Goal: Task Accomplishment & Management: Manage account settings

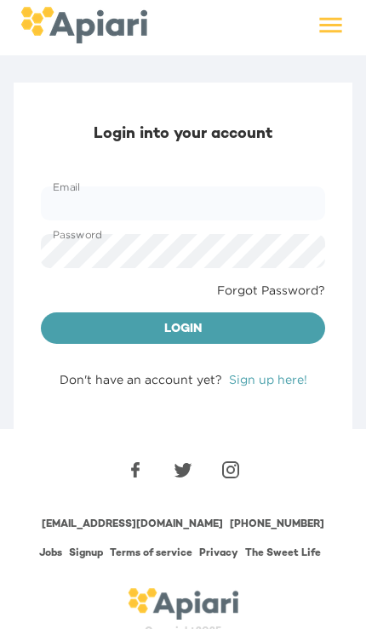
click at [290, 383] on link "Sign up here!" at bounding box center [268, 379] width 78 height 13
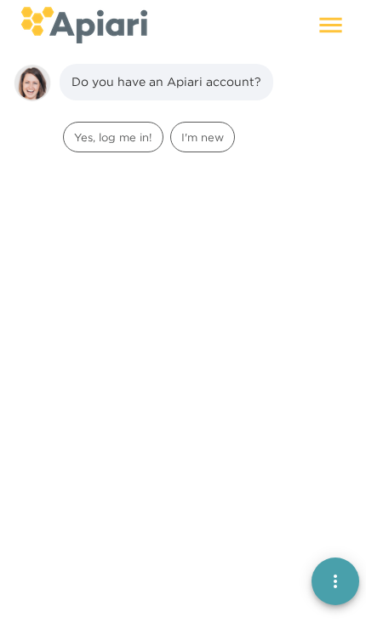
scroll to position [24, 0]
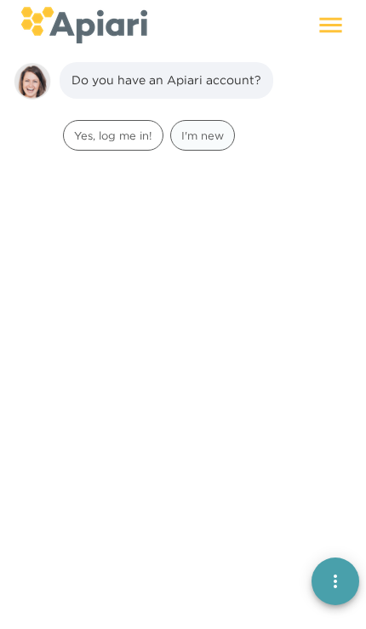
click at [192, 136] on span "I'm new" at bounding box center [202, 136] width 63 height 16
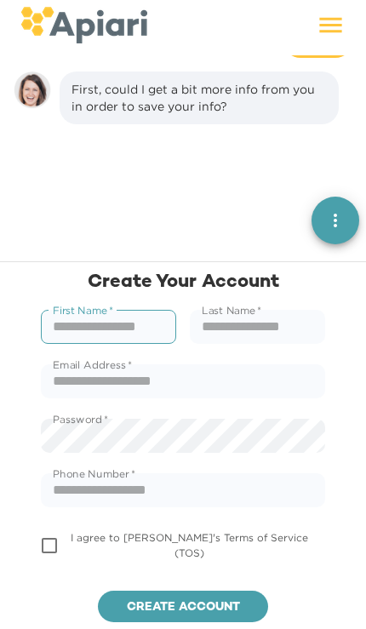
scroll to position [131, 0]
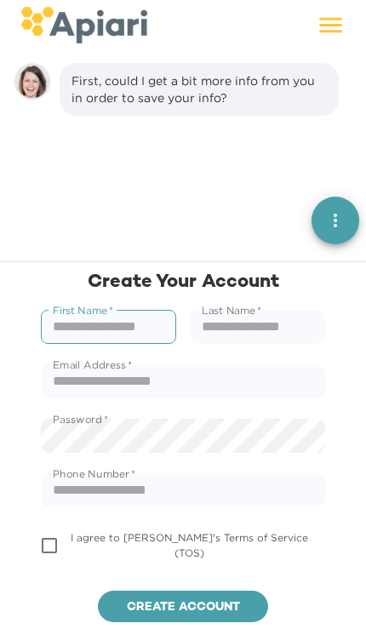
click at [80, 319] on input "text" at bounding box center [108, 327] width 135 height 34
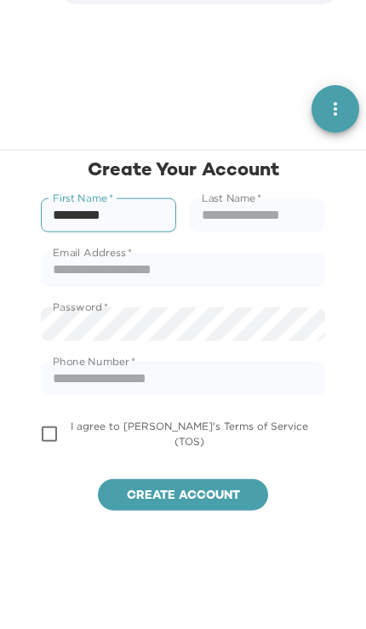
type input "*********"
click at [299, 310] on input "text" at bounding box center [257, 327] width 135 height 34
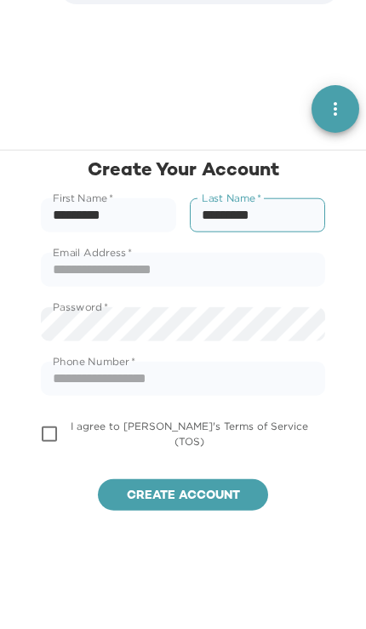
type input "*********"
click at [313, 364] on input "text" at bounding box center [183, 381] width 284 height 34
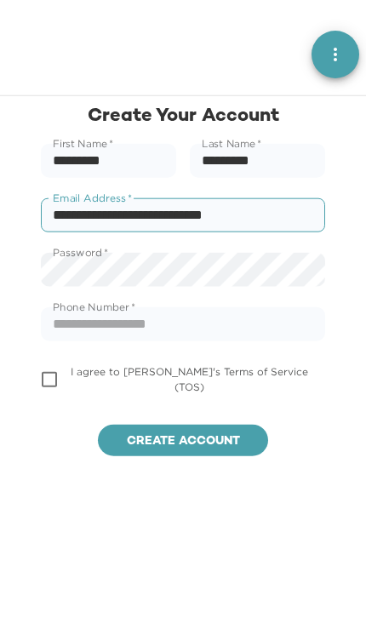
type input "**********"
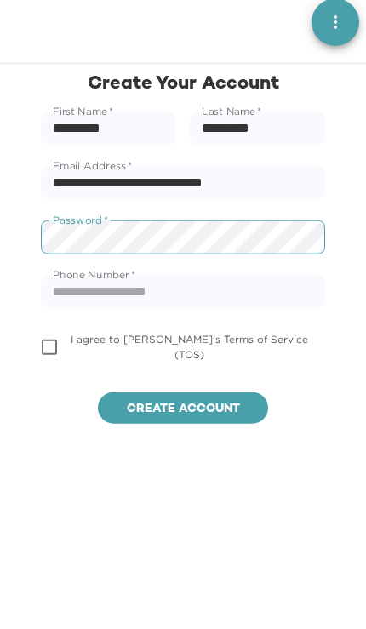
click at [281, 473] on input "text" at bounding box center [183, 490] width 284 height 34
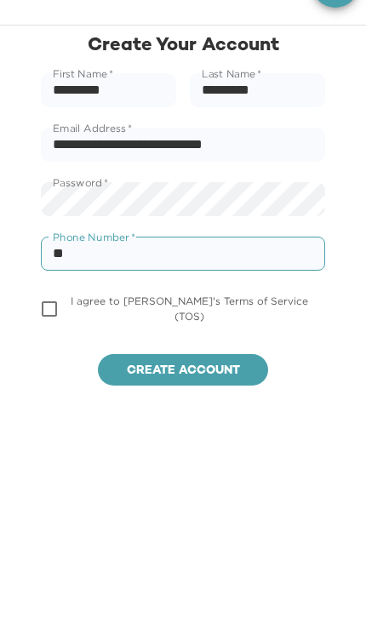
type input "*"
type input "********"
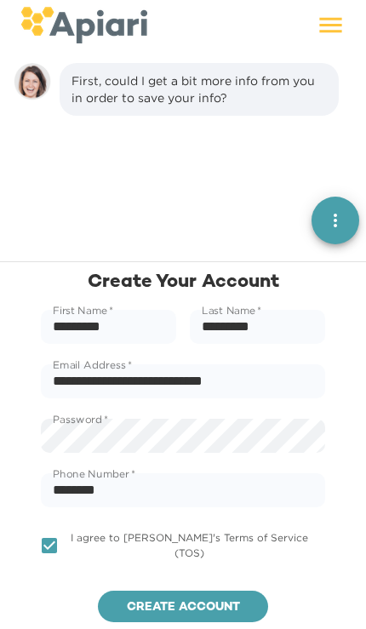
click at [231, 606] on span "Create account" at bounding box center [183, 608] width 143 height 21
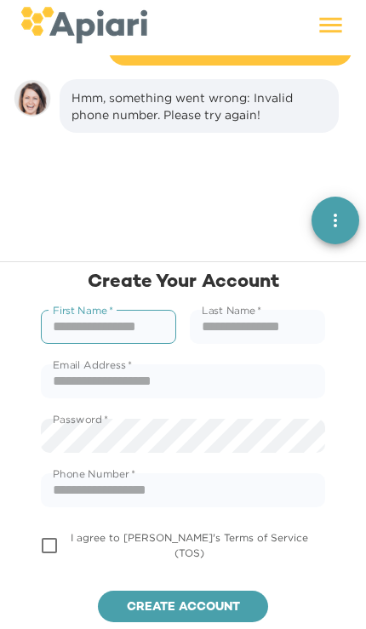
scroll to position [299, 0]
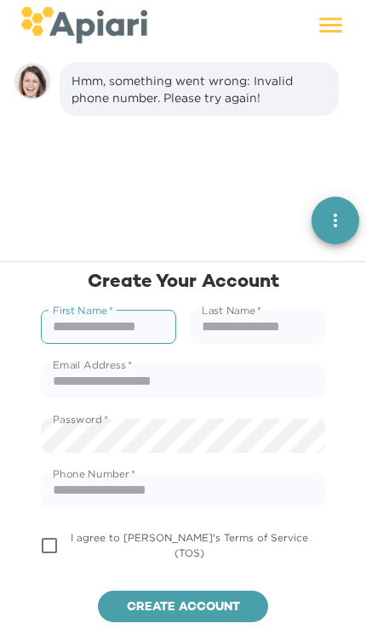
click at [76, 341] on input "text" at bounding box center [108, 327] width 135 height 34
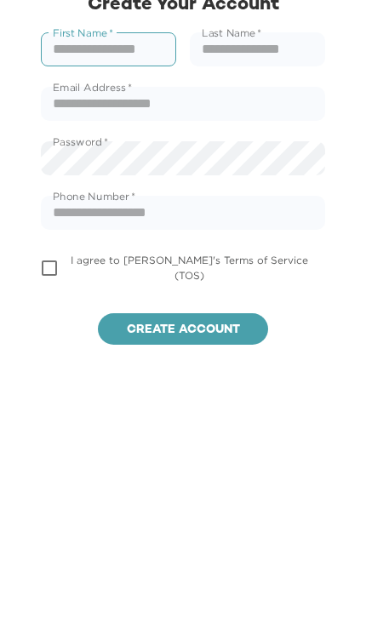
click at [297, 473] on input "text" at bounding box center [183, 490] width 284 height 34
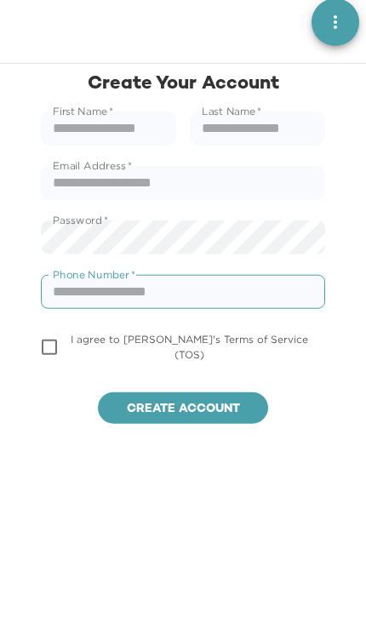
scroll to position [490, 0]
type input "**********"
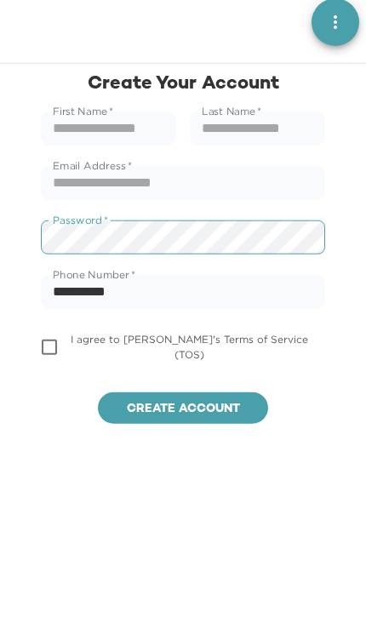
click at [78, 364] on input "text" at bounding box center [183, 381] width 284 height 34
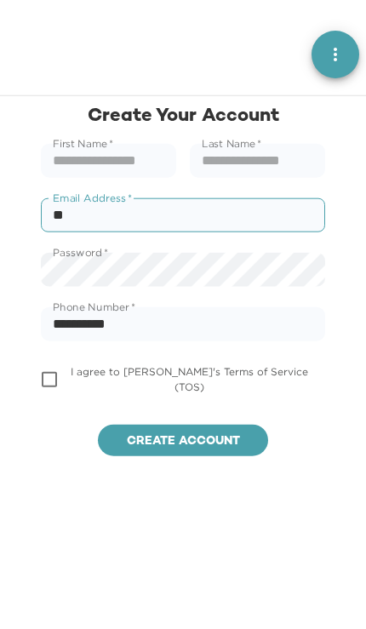
type input "*"
type input "**********"
click at [86, 310] on input "text" at bounding box center [108, 327] width 135 height 34
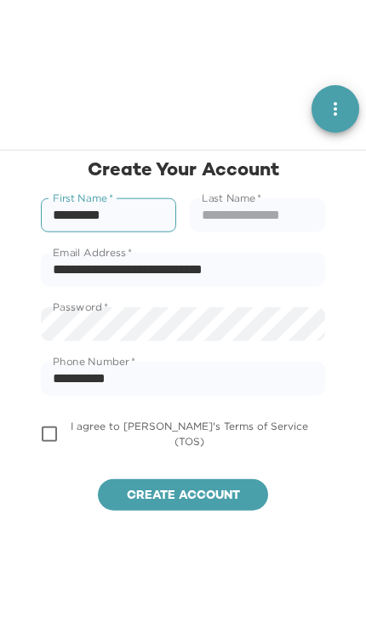
type input "*********"
click at [301, 310] on input "text" at bounding box center [257, 327] width 135 height 34
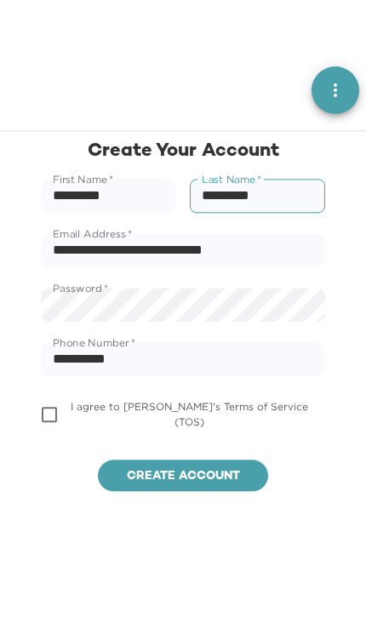
type input "*********"
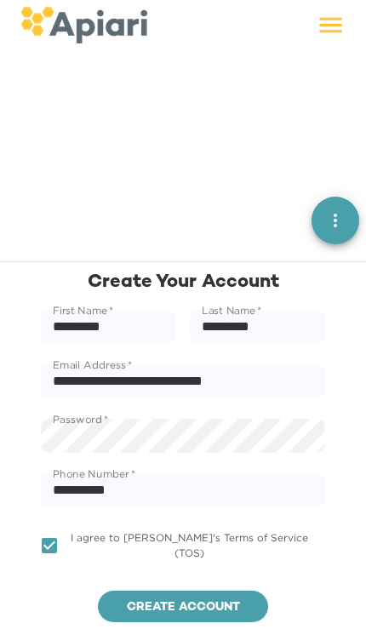
click at [225, 602] on span "Create account" at bounding box center [183, 608] width 143 height 21
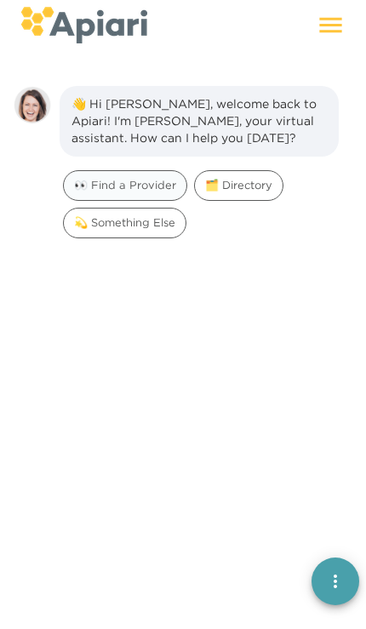
click at [166, 183] on span "👀 Find a Provider" at bounding box center [125, 185] width 123 height 16
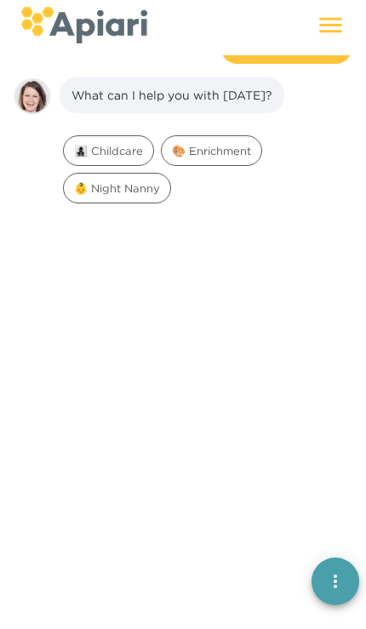
scroll to position [157, 0]
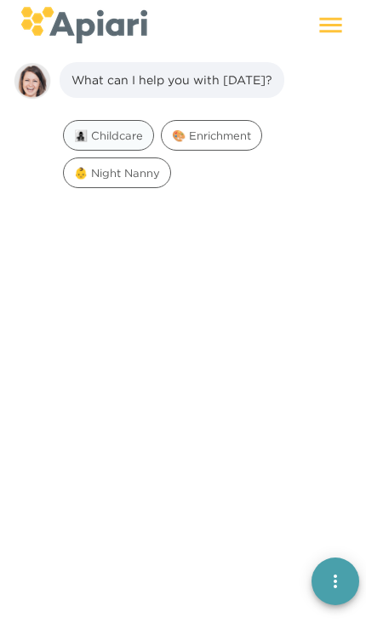
click at [140, 136] on span "👩‍👧‍👦 Childcare" at bounding box center [108, 136] width 89 height 16
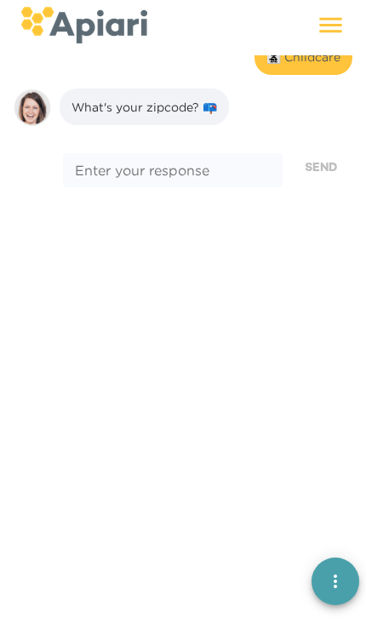
scroll to position [265, 0]
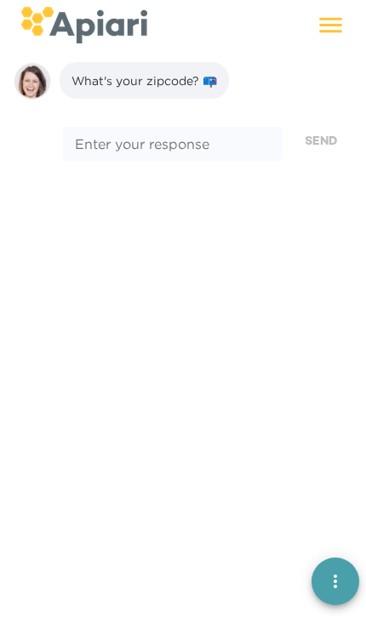
click at [236, 149] on textarea at bounding box center [173, 144] width 196 height 16
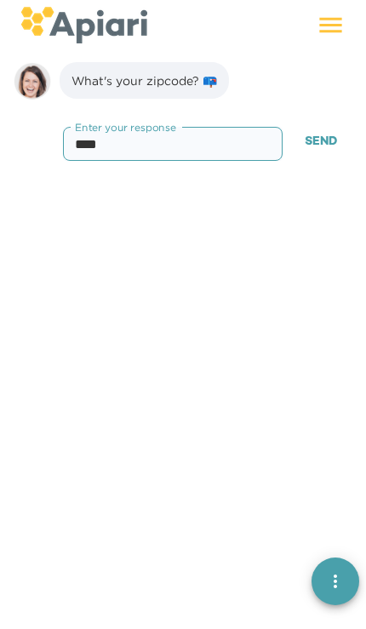
type textarea "*****"
click at [322, 142] on span "Send" at bounding box center [321, 142] width 32 height 21
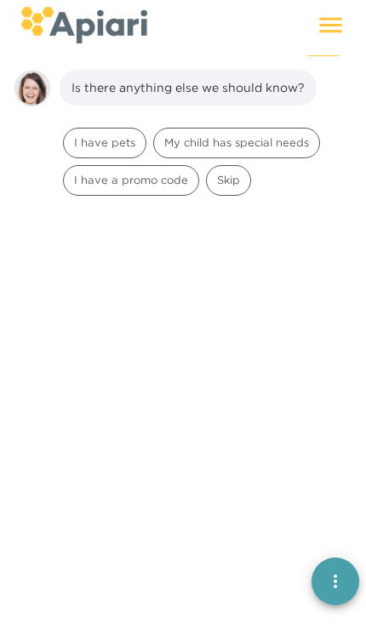
scroll to position [373, 0]
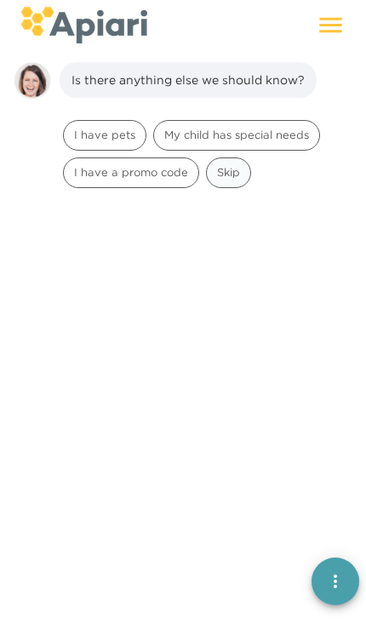
click at [215, 182] on div "Skip" at bounding box center [228, 172] width 45 height 31
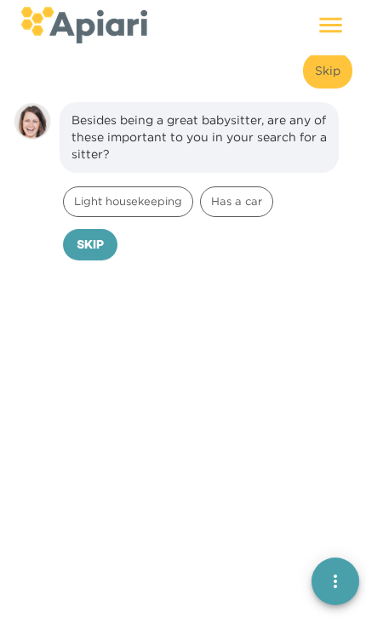
scroll to position [480, 0]
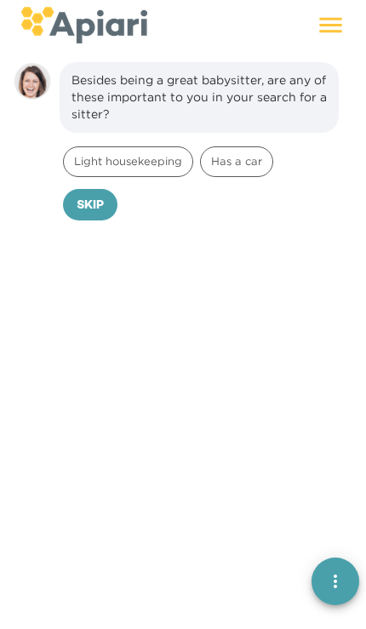
click at [330, 37] on icon at bounding box center [331, 25] width 30 height 30
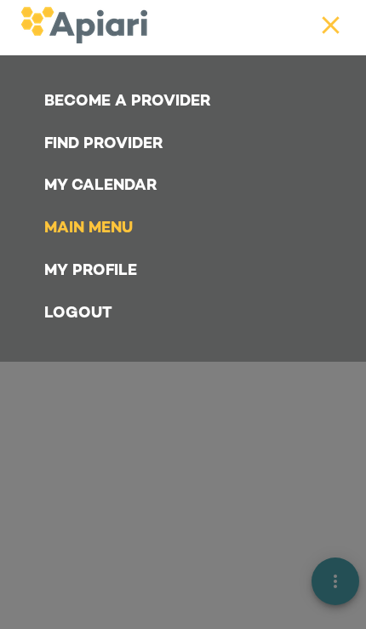
click at [68, 106] on link "Become a Provider" at bounding box center [186, 102] width 305 height 43
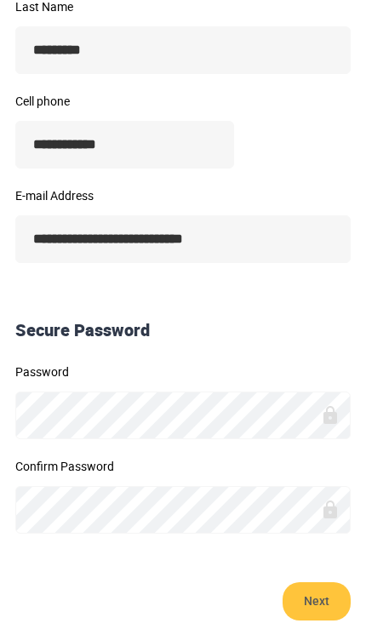
click at [322, 596] on span "Next" at bounding box center [317, 601] width 34 height 38
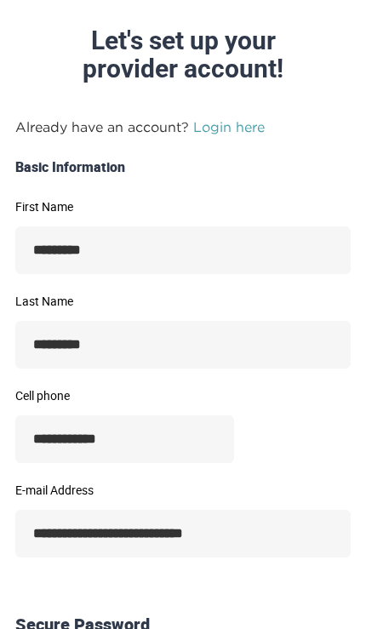
click at [212, 128] on link "Login here" at bounding box center [229, 126] width 72 height 15
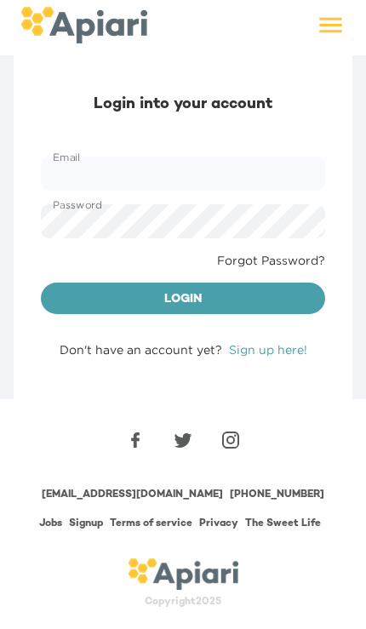
click at [98, 180] on input "Email" at bounding box center [183, 174] width 284 height 34
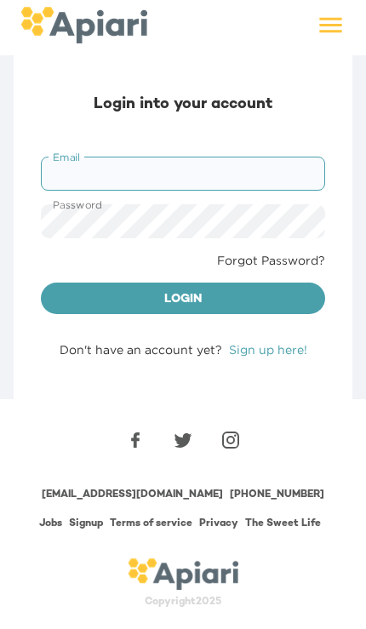
scroll to position [0, 0]
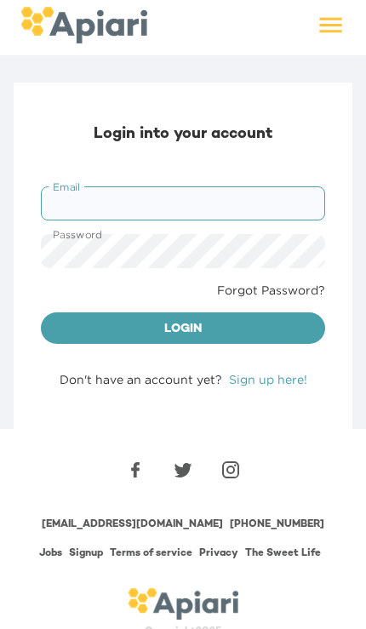
type input "**********"
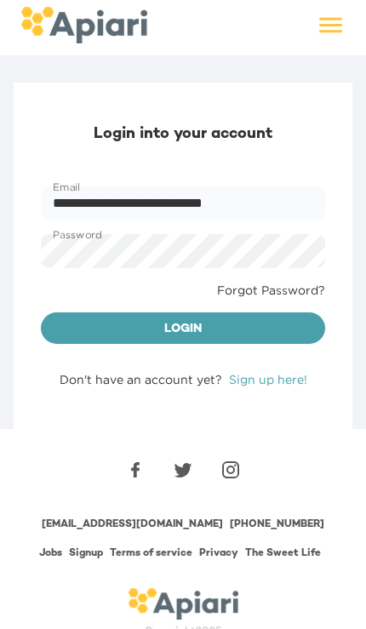
click at [183, 327] on button "Login" at bounding box center [183, 328] width 284 height 32
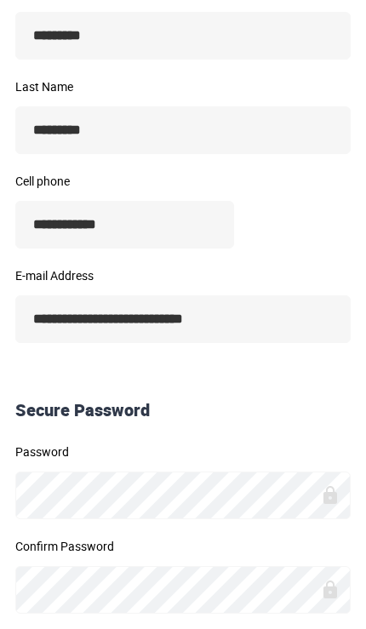
scroll to position [389, 0]
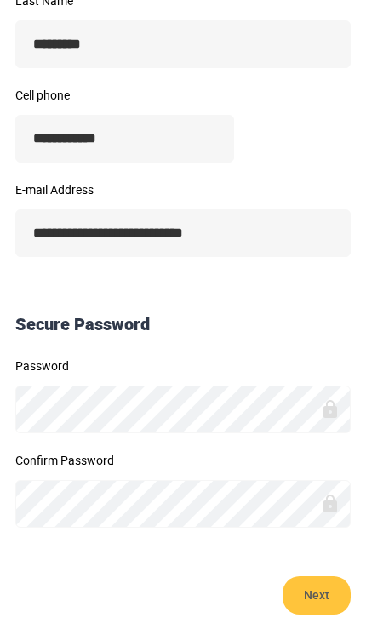
click at [312, 597] on span "Next" at bounding box center [317, 595] width 34 height 38
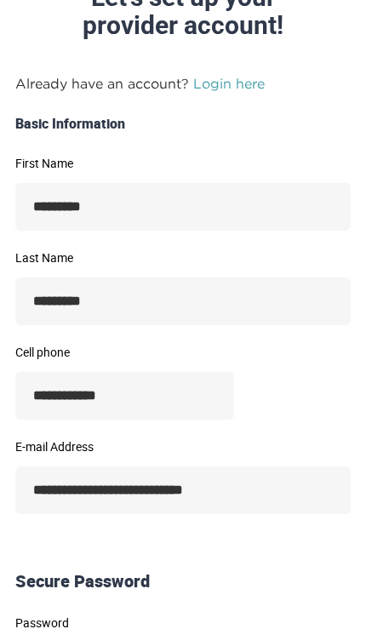
click at [242, 85] on link "Login here" at bounding box center [229, 83] width 72 height 15
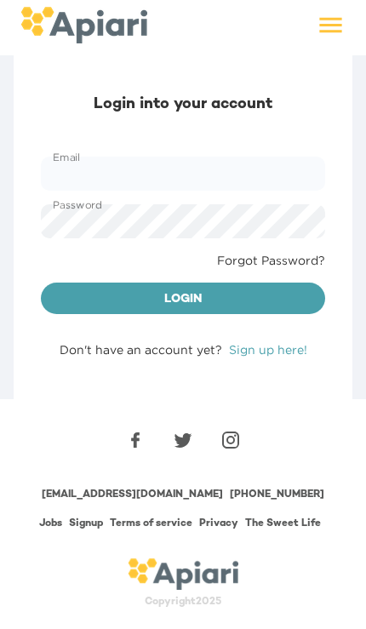
click at [290, 180] on input "Email" at bounding box center [183, 174] width 284 height 34
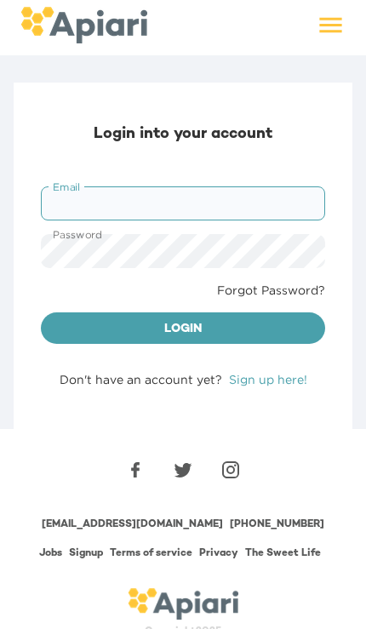
type input "**********"
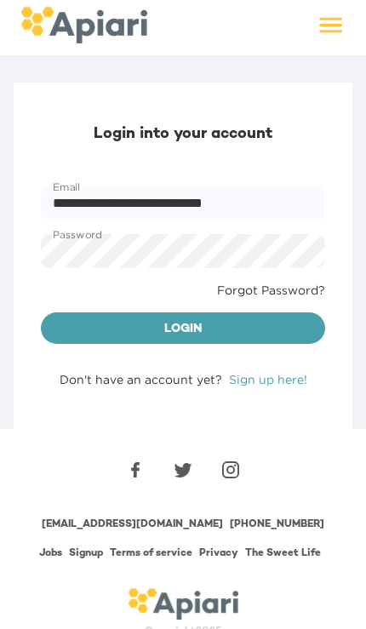
click at [303, 313] on button "Login" at bounding box center [183, 328] width 284 height 32
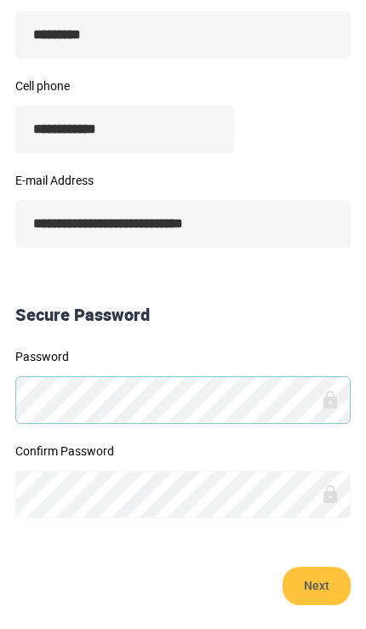
scroll to position [389, 0]
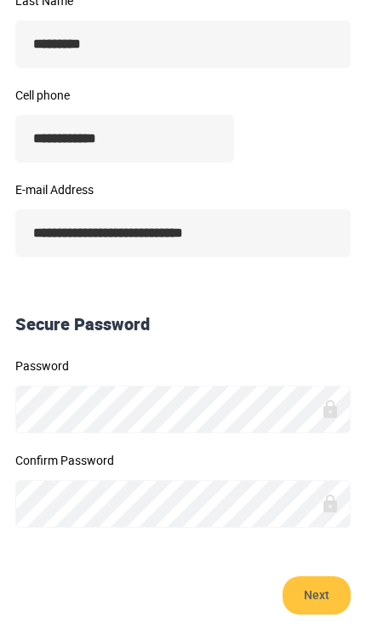
click at [317, 609] on span "Next" at bounding box center [317, 595] width 34 height 38
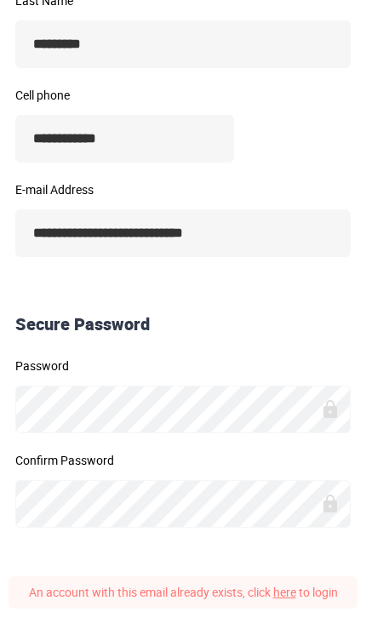
click at [276, 598] on link "here" at bounding box center [284, 592] width 23 height 16
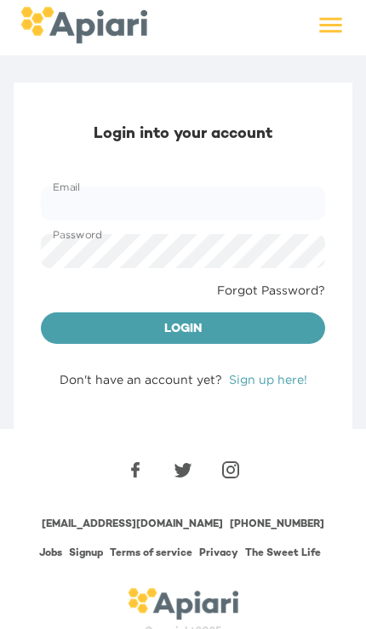
click at [313, 193] on input "Email" at bounding box center [183, 203] width 284 height 34
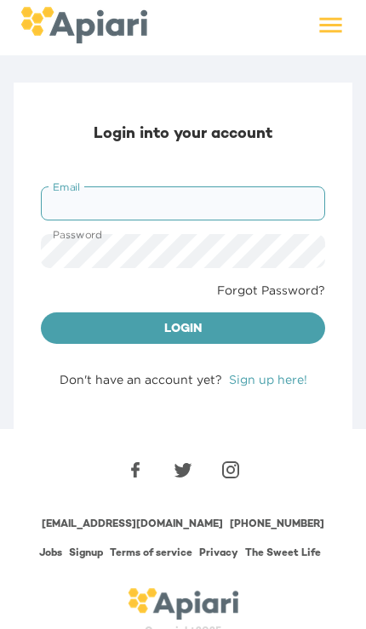
type input "**********"
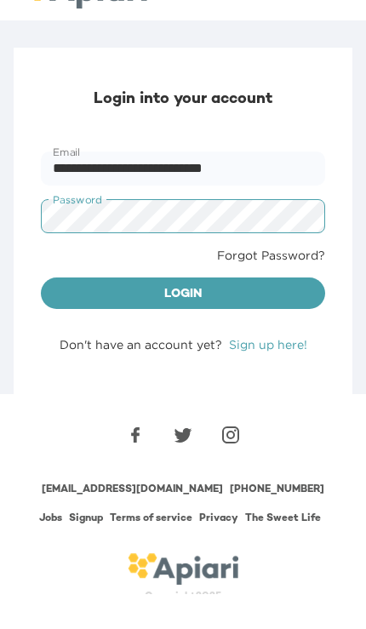
click at [301, 312] on button "Login" at bounding box center [183, 328] width 284 height 32
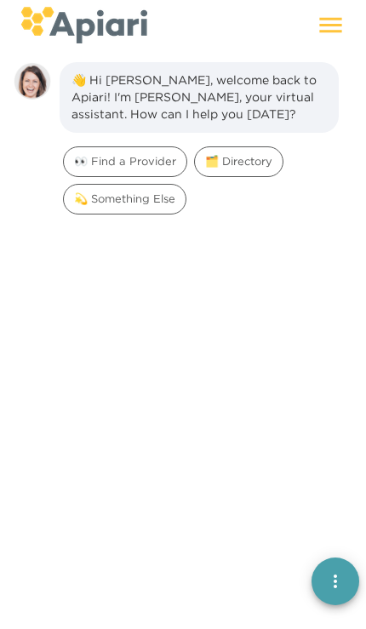
scroll to position [24, 0]
click at [295, 41] on div at bounding box center [246, 27] width 198 height 35
click at [332, 35] on icon at bounding box center [331, 25] width 30 height 30
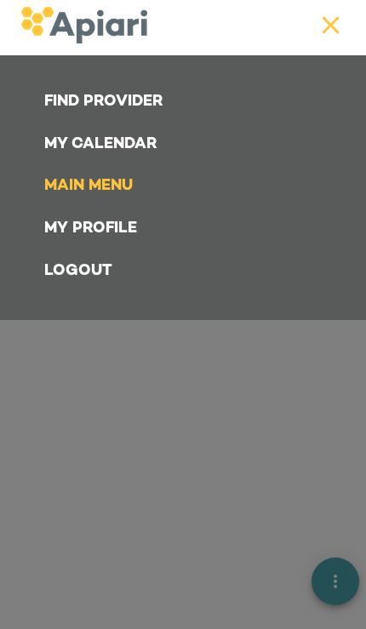
click at [174, 107] on link "Find Provider" at bounding box center [186, 102] width 305 height 43
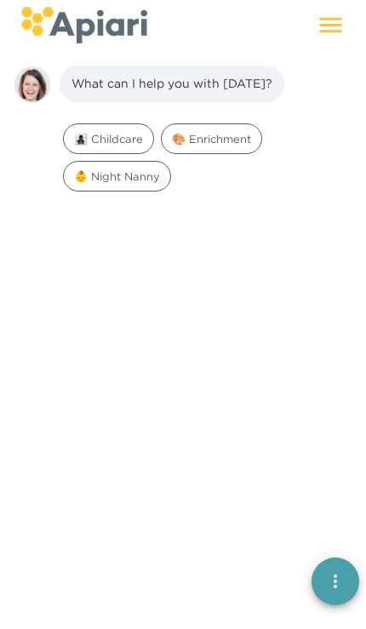
scroll to position [24, 0]
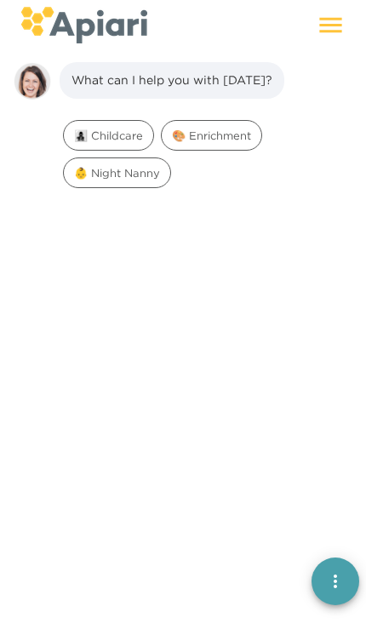
click at [339, 32] on icon at bounding box center [330, 25] width 22 height 15
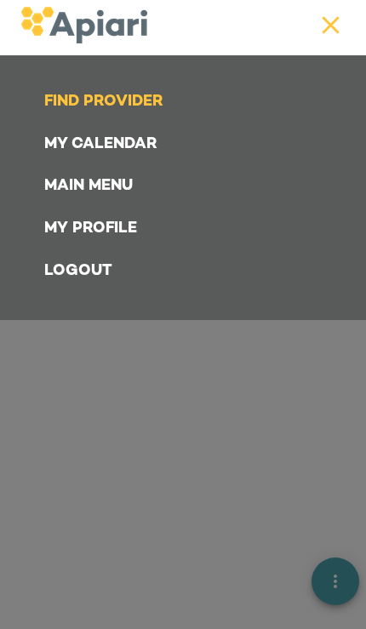
click at [342, 19] on icon at bounding box center [331, 25] width 30 height 30
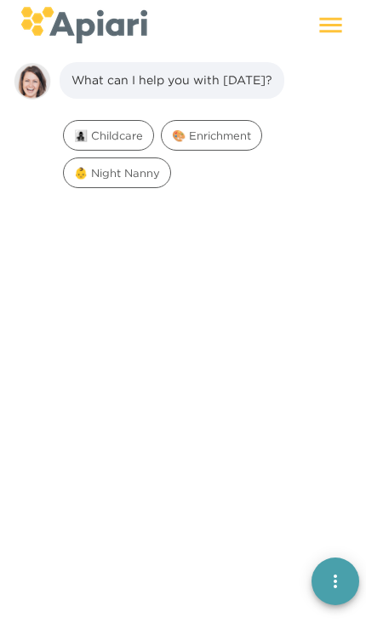
click at [333, 32] on icon at bounding box center [330, 25] width 22 height 15
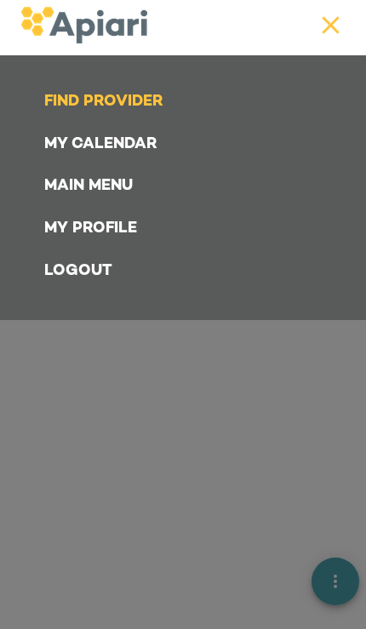
click at [135, 180] on link "Main Menu" at bounding box center [186, 186] width 305 height 43
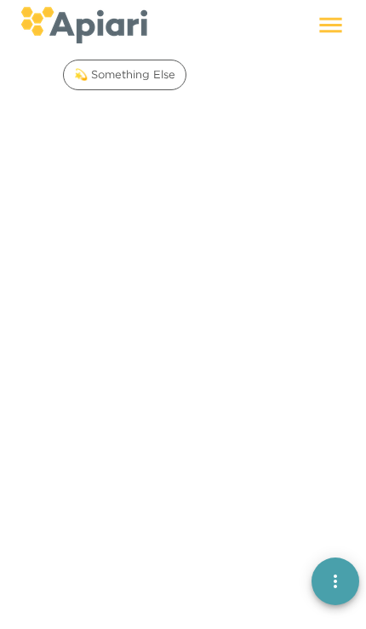
scroll to position [148, 0]
click at [338, 597] on button "quick menu" at bounding box center [336, 582] width 48 height 48
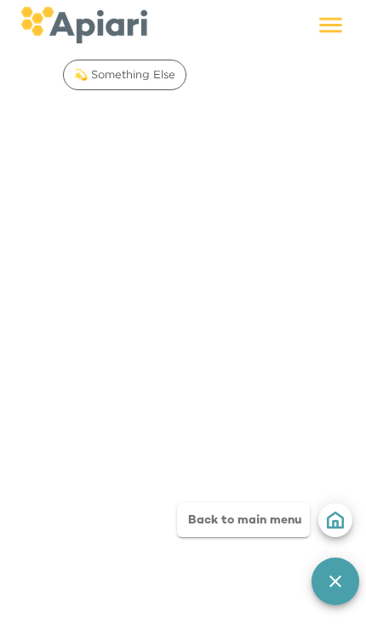
click at [329, 596] on button "quick menu" at bounding box center [336, 582] width 48 height 48
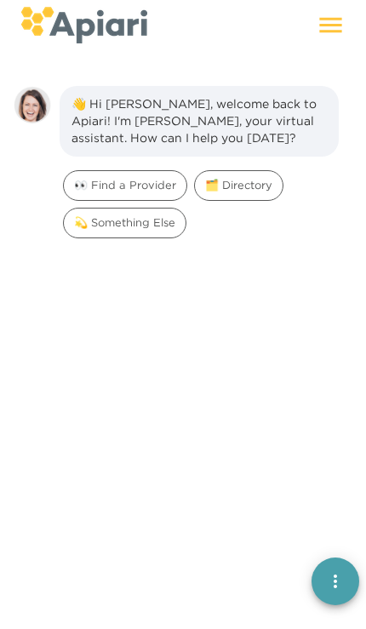
scroll to position [0, 0]
click at [175, 229] on span "💫 Something Else" at bounding box center [125, 223] width 122 height 16
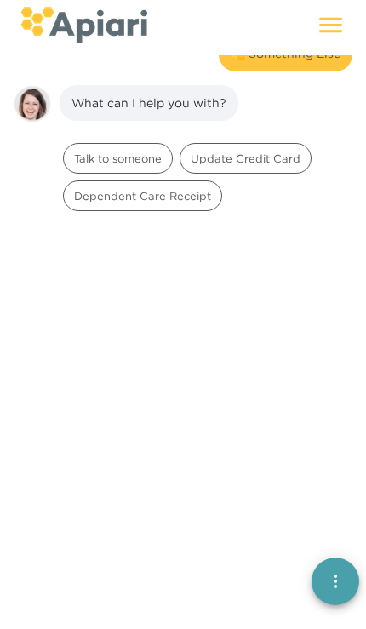
scroll to position [157, 0]
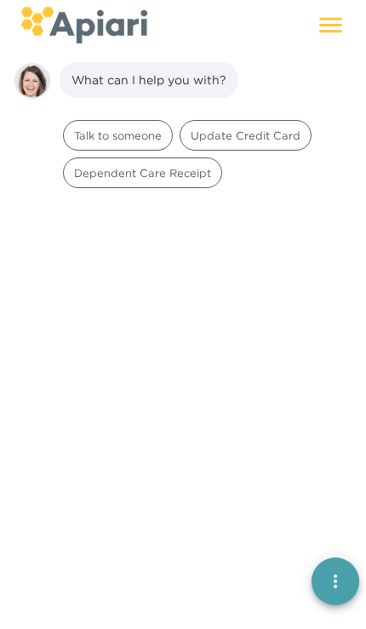
click at [334, 590] on icon "quick menu" at bounding box center [335, 581] width 20 height 20
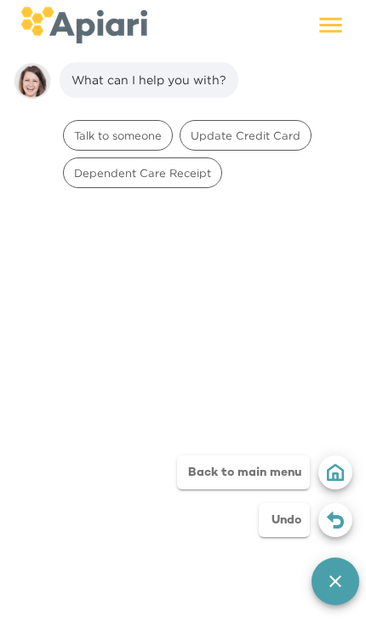
click at [341, 464] on img "button" at bounding box center [335, 472] width 17 height 17
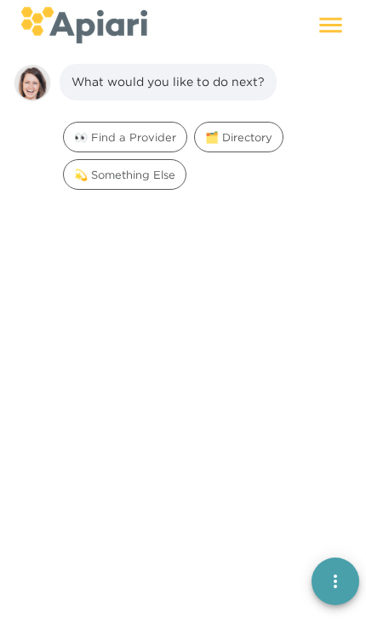
scroll to position [24, 0]
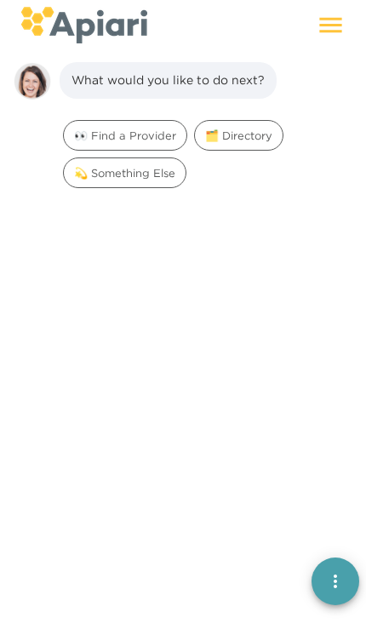
click at [321, 36] on icon at bounding box center [331, 25] width 30 height 30
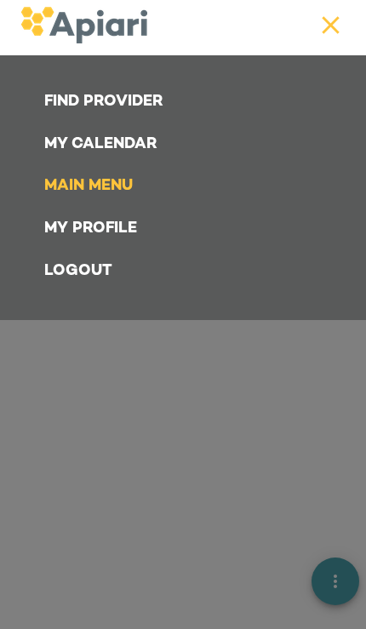
click at [66, 236] on link "My Profile" at bounding box center [186, 229] width 305 height 43
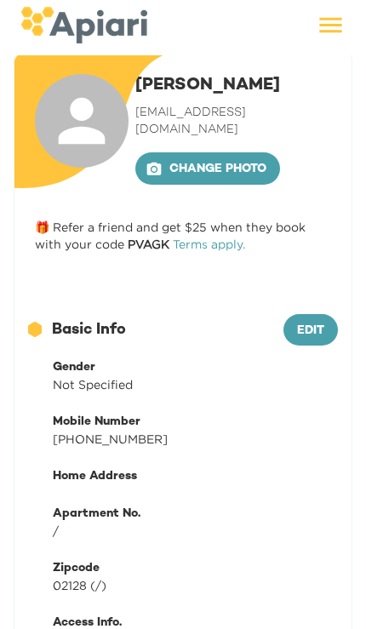
scroll to position [31, 0]
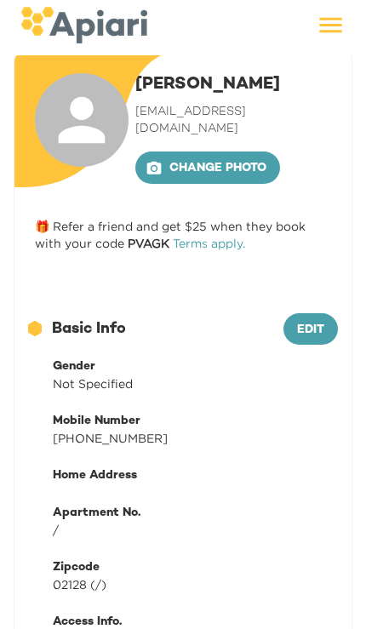
click at [318, 326] on button "Edit" at bounding box center [310, 329] width 54 height 32
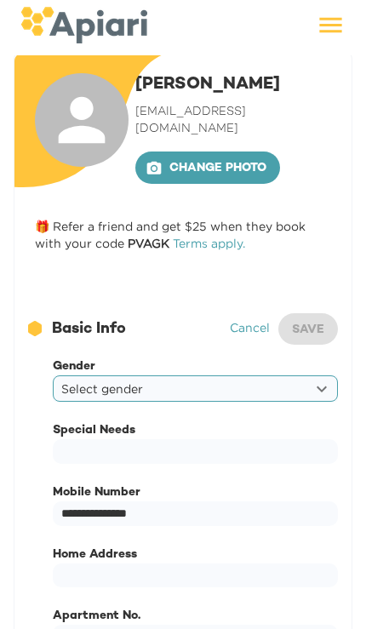
click at [311, 372] on body "**********" at bounding box center [183, 283] width 366 height 629
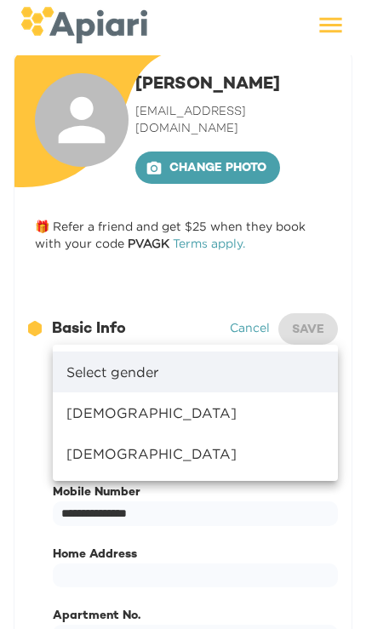
click at [295, 406] on li "[DEMOGRAPHIC_DATA]" at bounding box center [195, 412] width 285 height 41
type input "******"
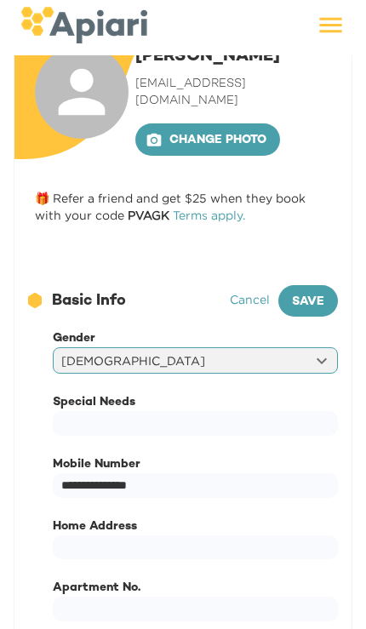
scroll to position [59, 0]
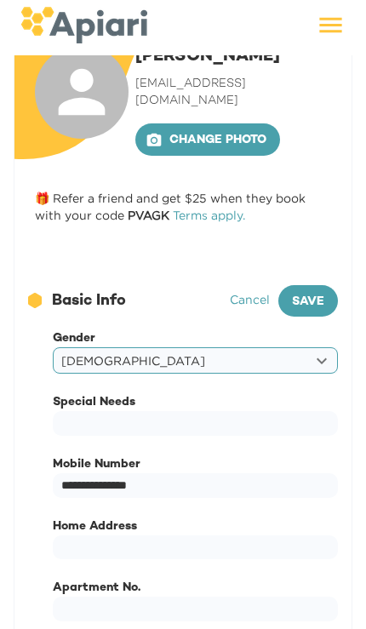
click at [245, 535] on input "text" at bounding box center [195, 547] width 285 height 25
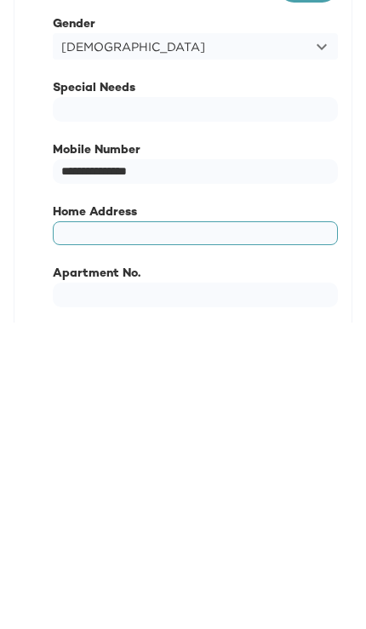
type input "*********"
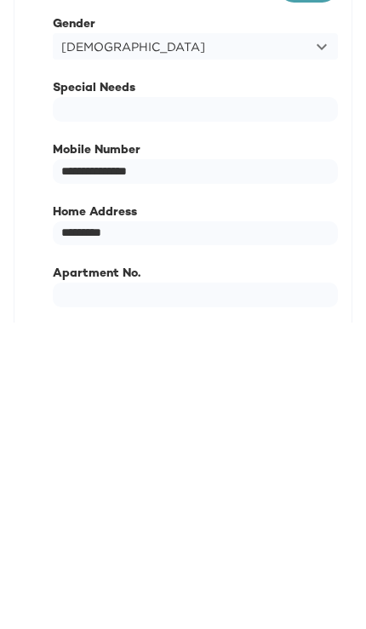
scroll to position [374, 0]
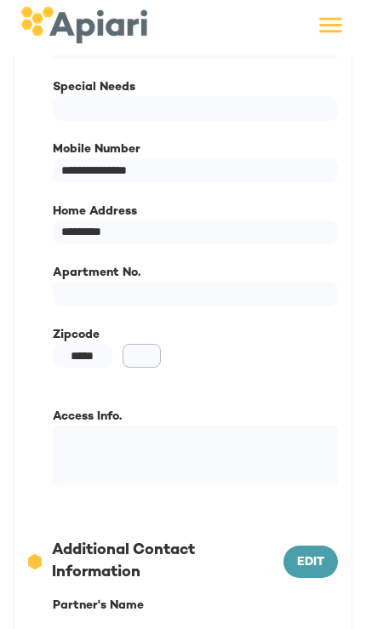
click at [92, 344] on input "*****" at bounding box center [83, 356] width 60 height 25
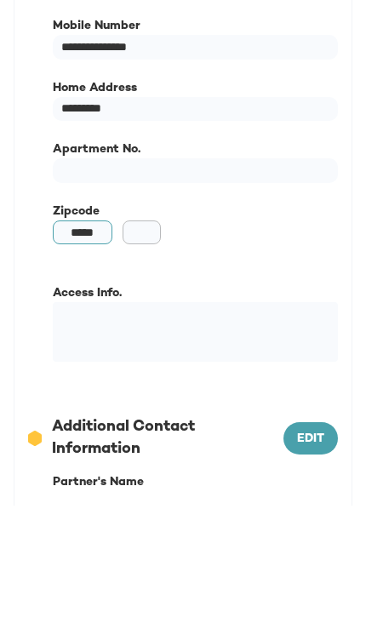
type input "****"
type input "**"
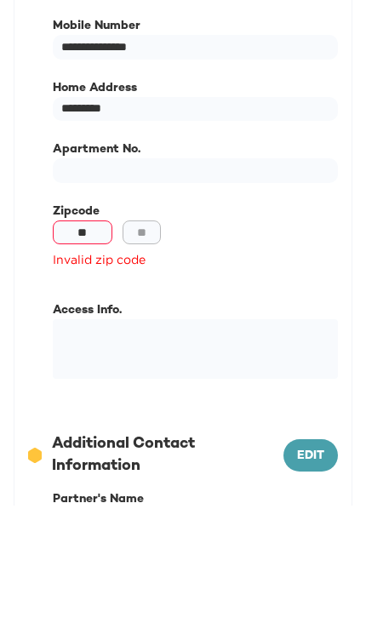
type input "*"
type input "**"
type input "*****"
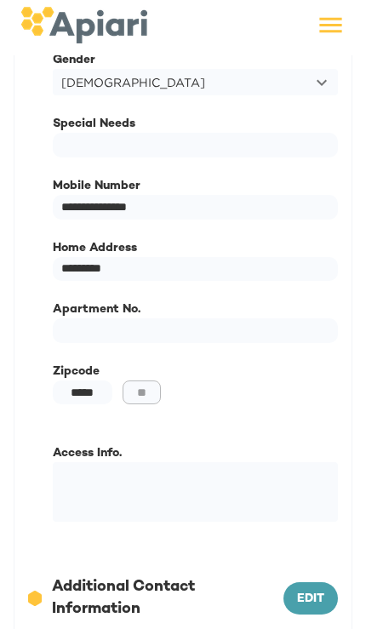
scroll to position [334, 0]
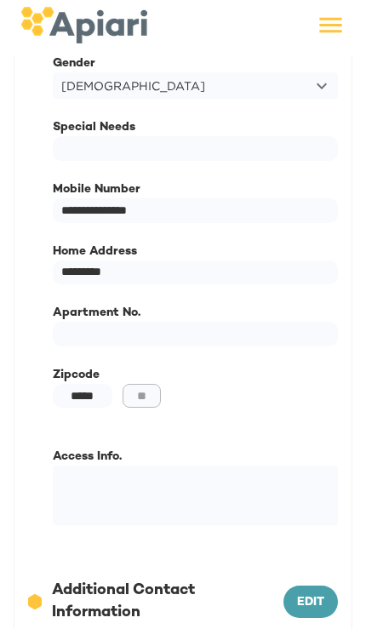
click at [328, 364] on div "Zipcode ***** ​ ** ​" at bounding box center [196, 398] width 306 height 83
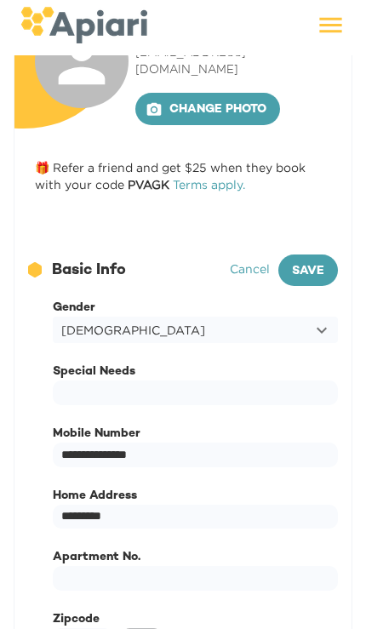
scroll to position [87, 0]
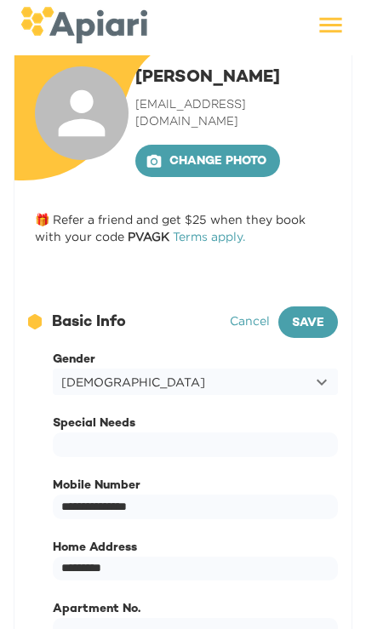
click at [312, 313] on span "Save" at bounding box center [308, 323] width 32 height 21
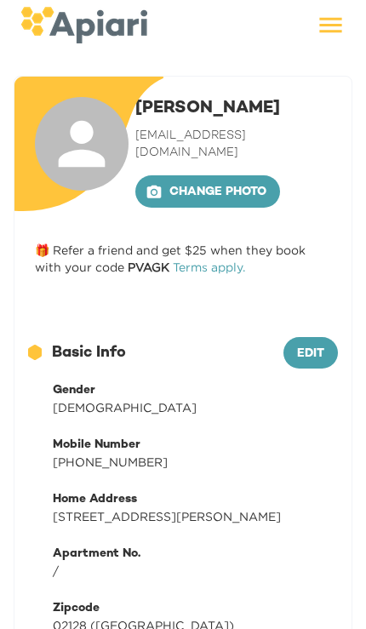
scroll to position [0, 0]
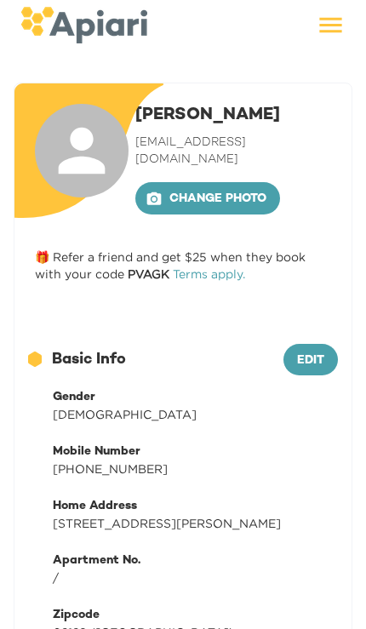
click at [332, 36] on icon at bounding box center [331, 25] width 30 height 30
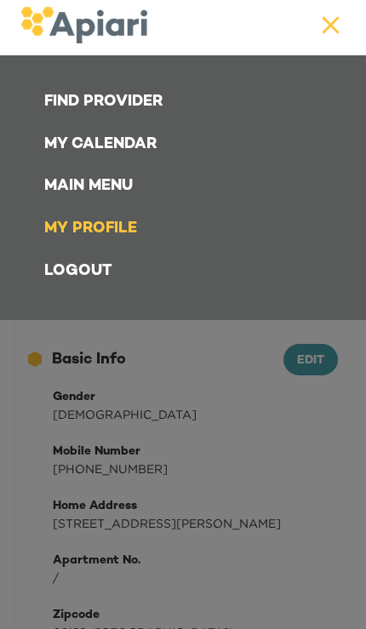
click at [170, 104] on link "Find Provider" at bounding box center [186, 102] width 305 height 43
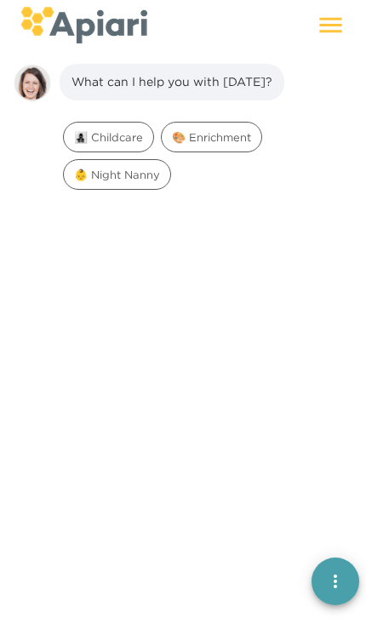
scroll to position [24, 0]
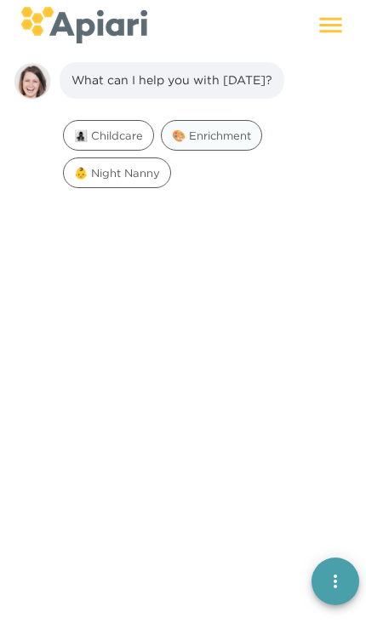
click at [235, 136] on span "🎨 Enrichment" at bounding box center [212, 136] width 100 height 16
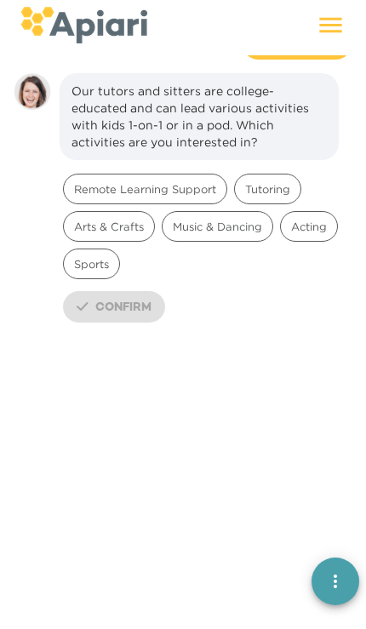
scroll to position [131, 0]
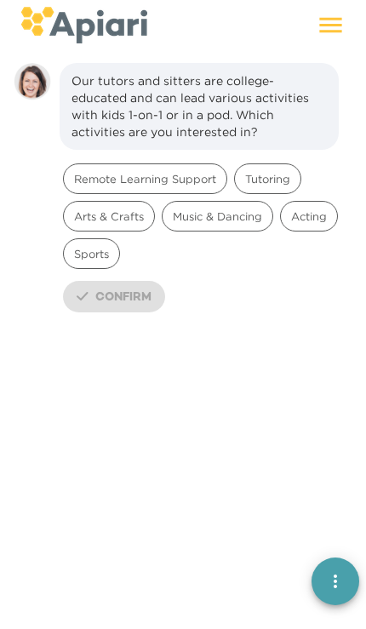
click at [318, 46] on div at bounding box center [182, 28] width 325 height 42
click at [330, 35] on icon at bounding box center [331, 25] width 30 height 30
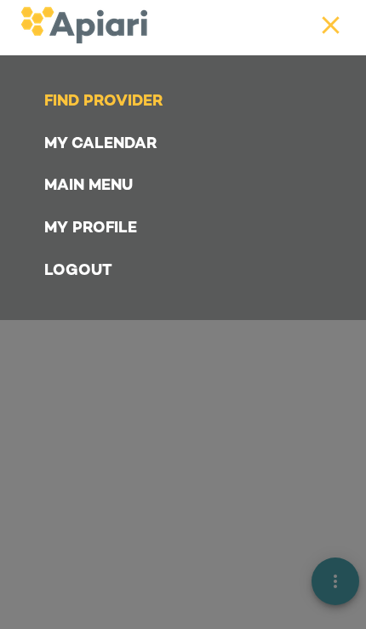
click at [151, 224] on link "My Profile" at bounding box center [186, 229] width 305 height 43
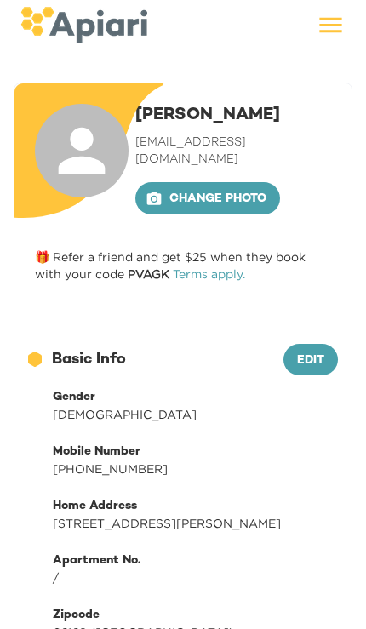
click at [322, 38] on icon at bounding box center [331, 25] width 30 height 30
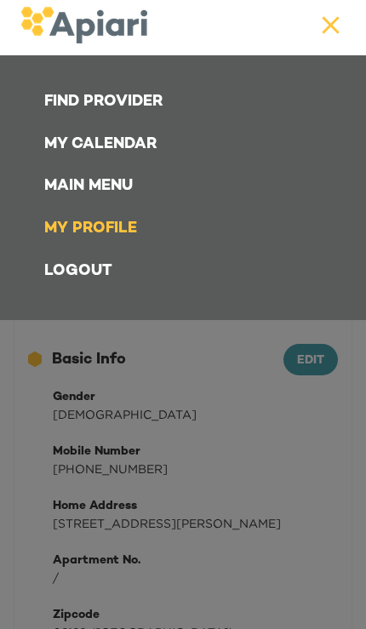
click at [333, 30] on icon at bounding box center [331, 25] width 30 height 30
